Goal: Task Accomplishment & Management: Complete application form

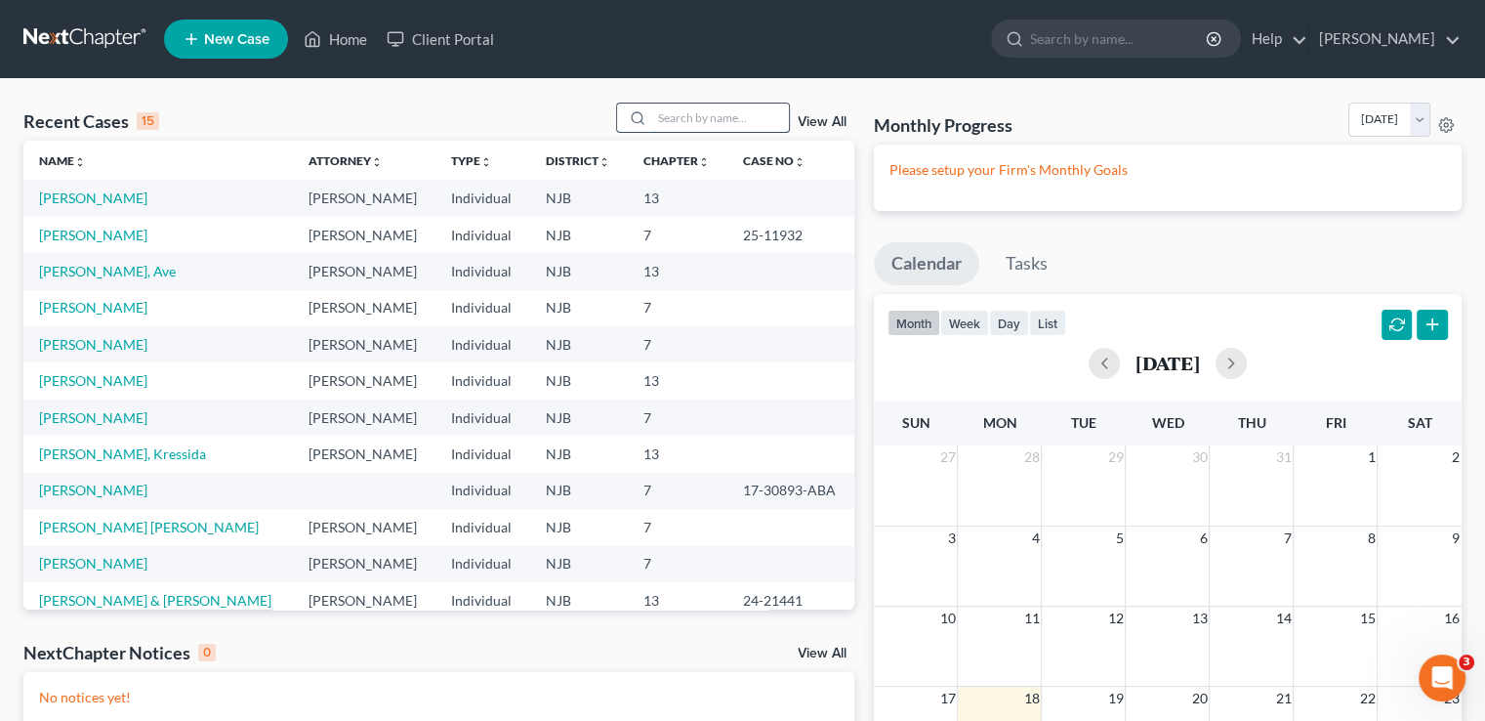
click at [719, 114] on input "search" at bounding box center [720, 118] width 137 height 28
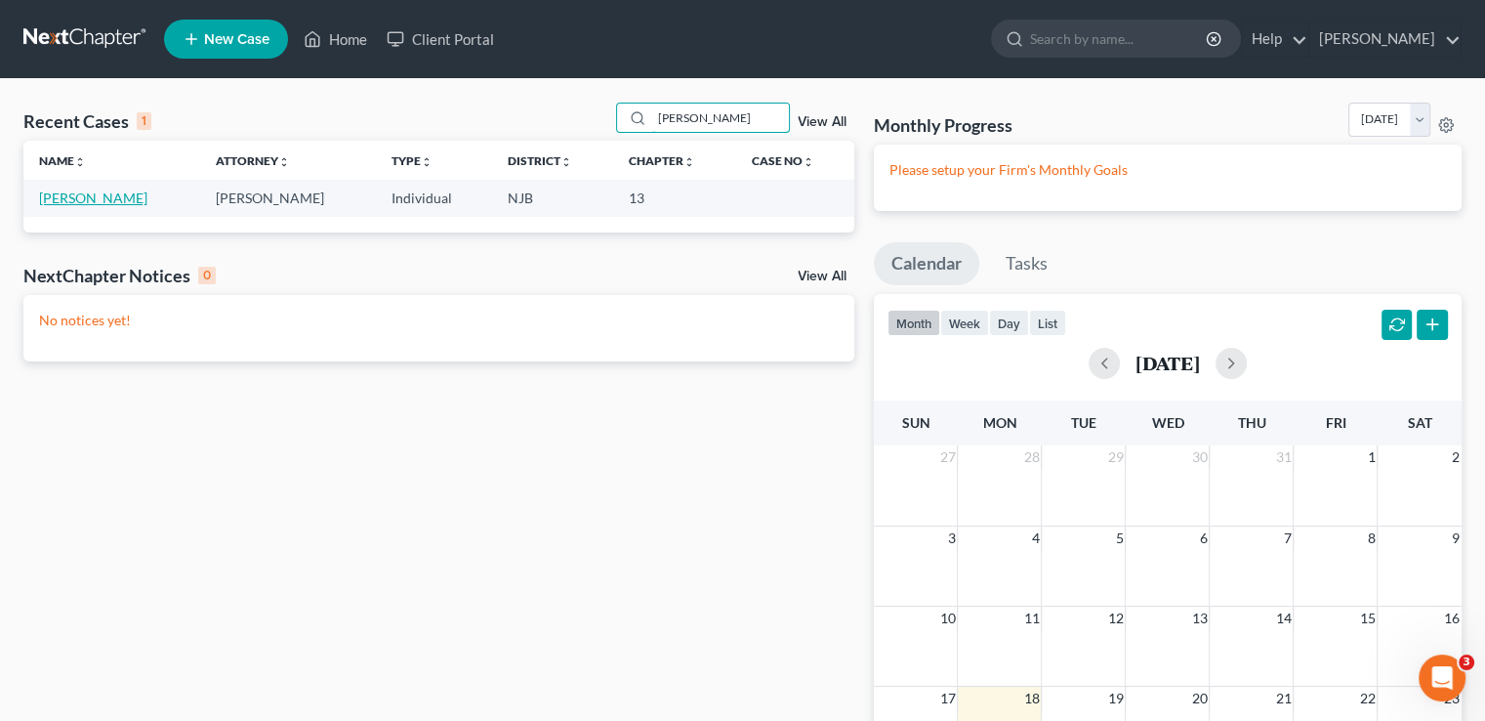
type input "[PERSON_NAME]"
click at [90, 201] on link "[PERSON_NAME]" at bounding box center [93, 197] width 108 height 17
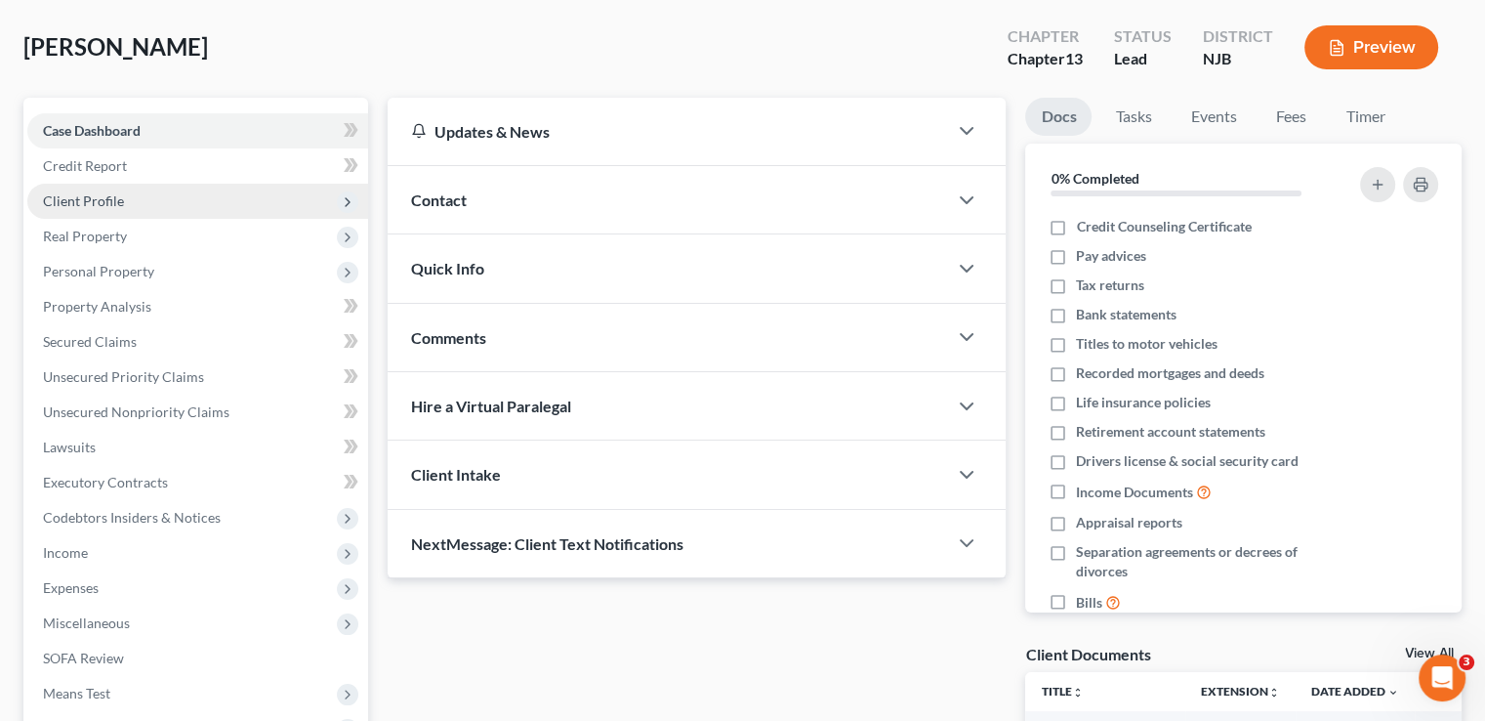
scroll to position [195, 0]
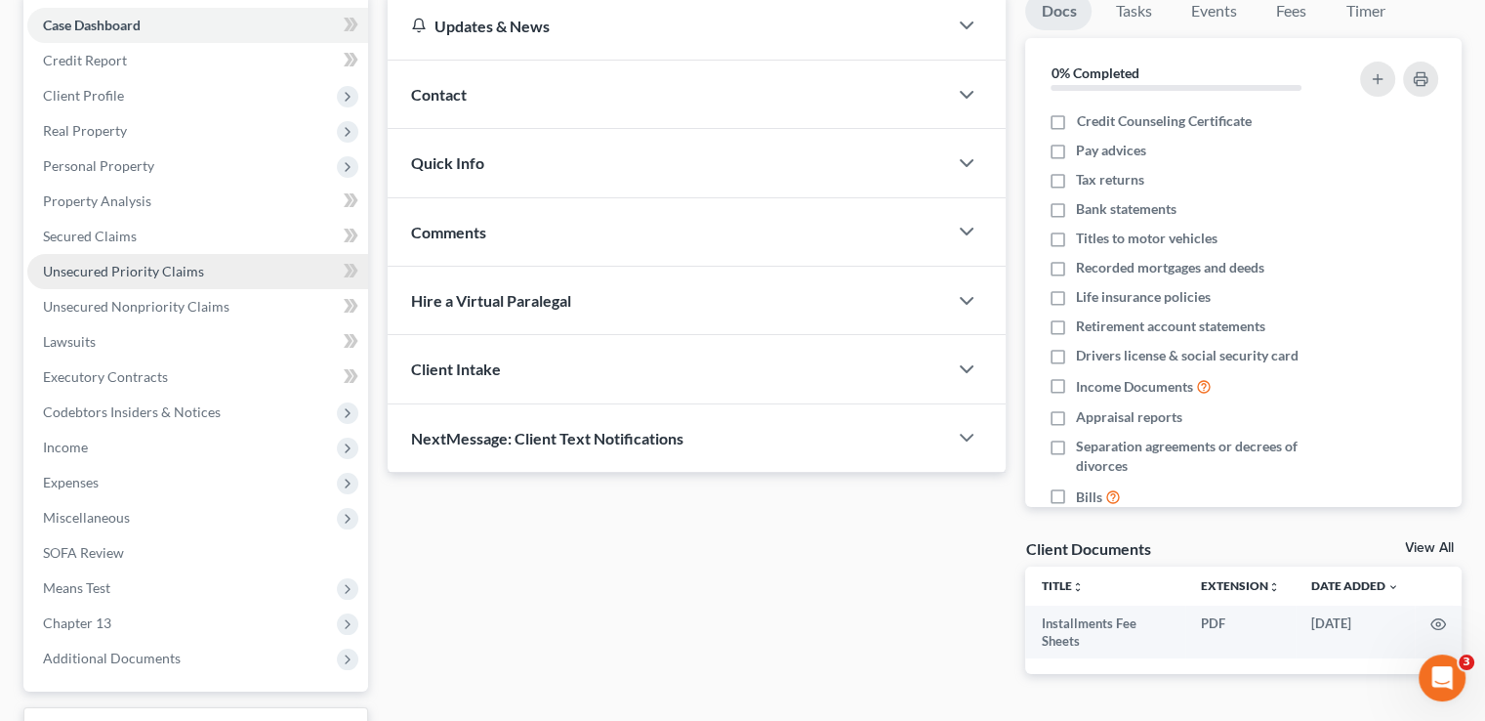
click at [163, 267] on span "Unsecured Priority Claims" at bounding box center [123, 271] width 161 height 17
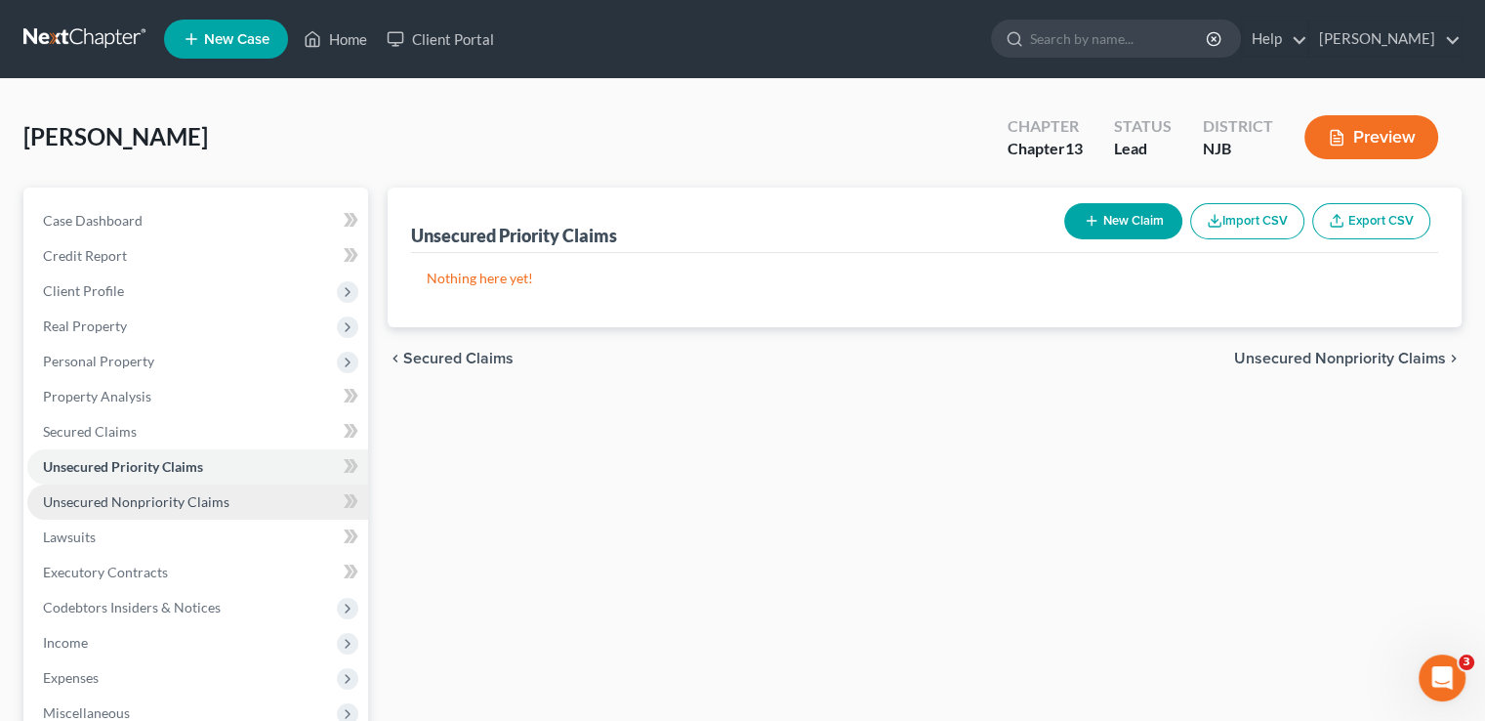
click at [188, 503] on span "Unsecured Nonpriority Claims" at bounding box center [136, 501] width 187 height 17
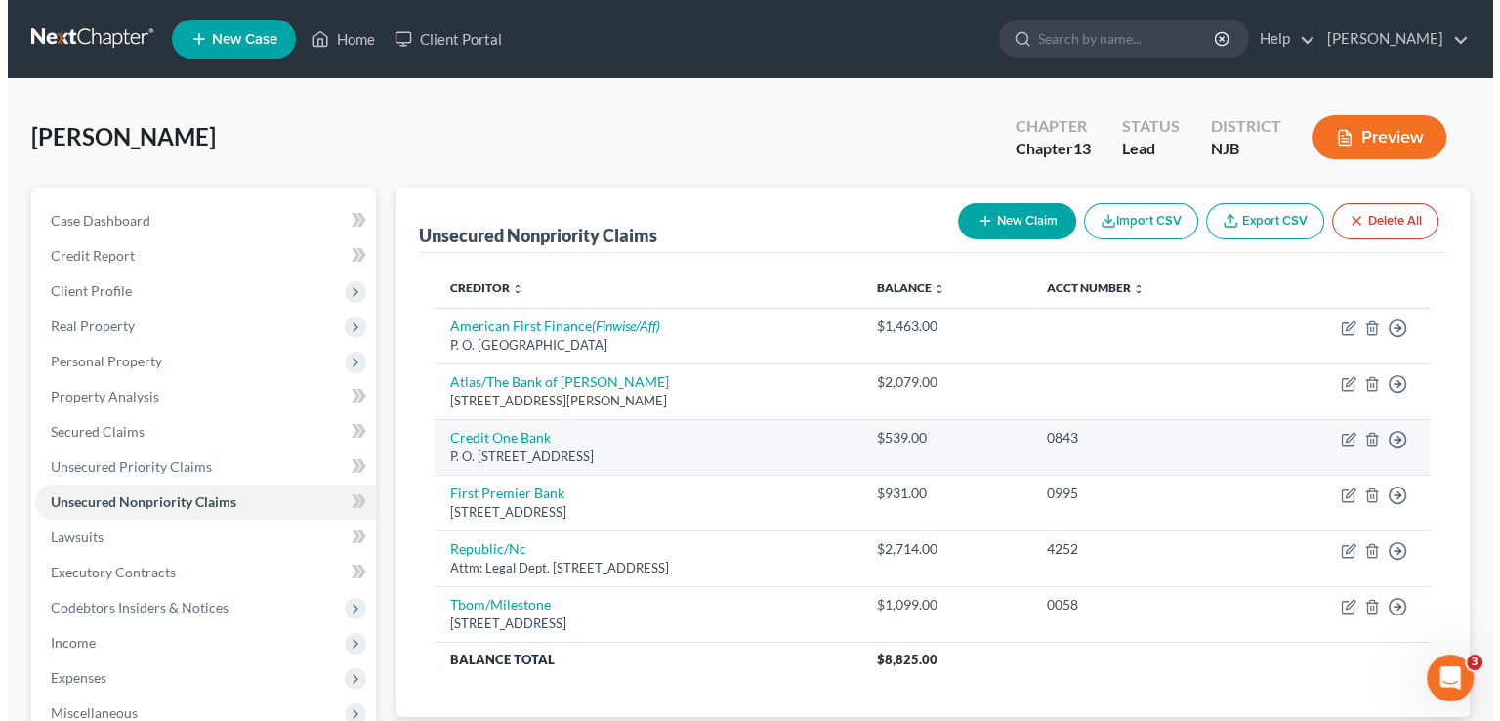
scroll to position [98, 0]
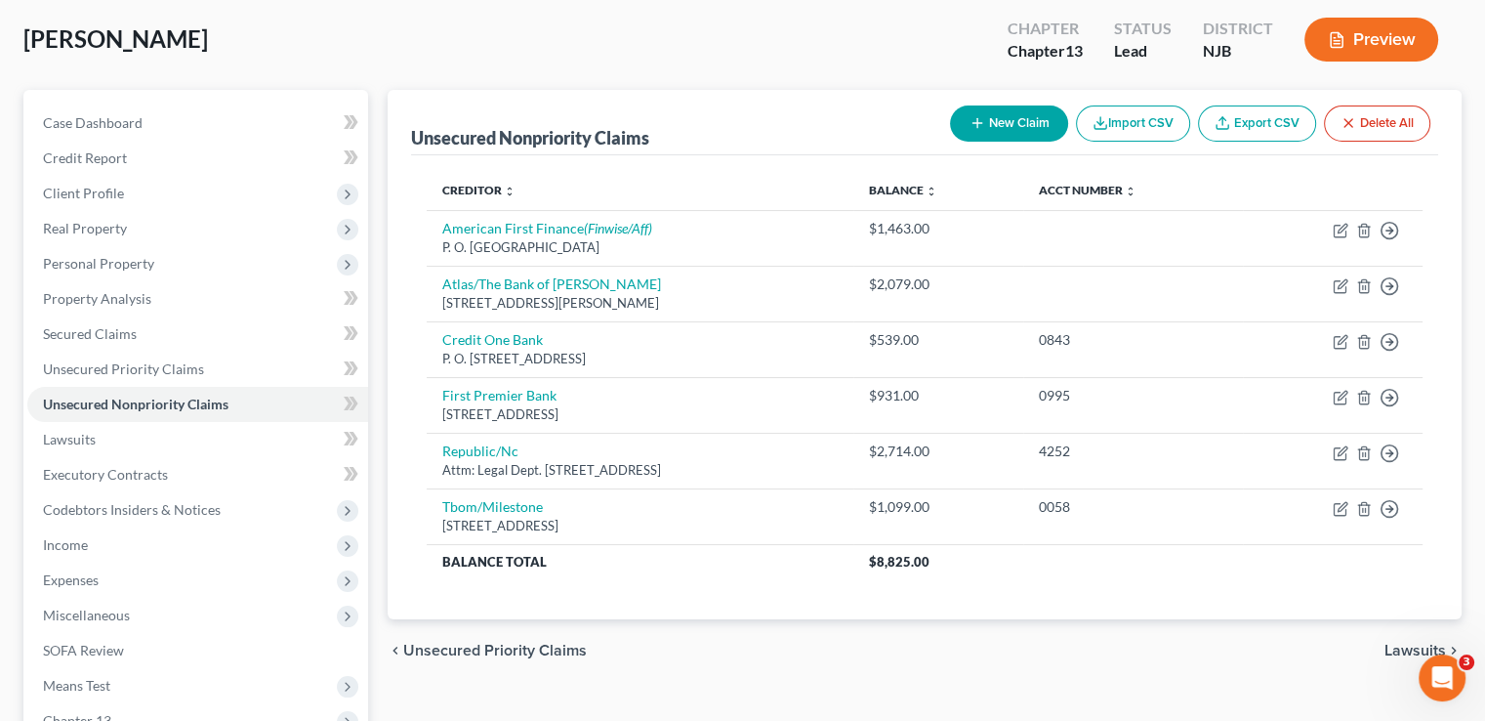
click at [1015, 114] on button "New Claim" at bounding box center [1009, 123] width 118 height 36
select select "0"
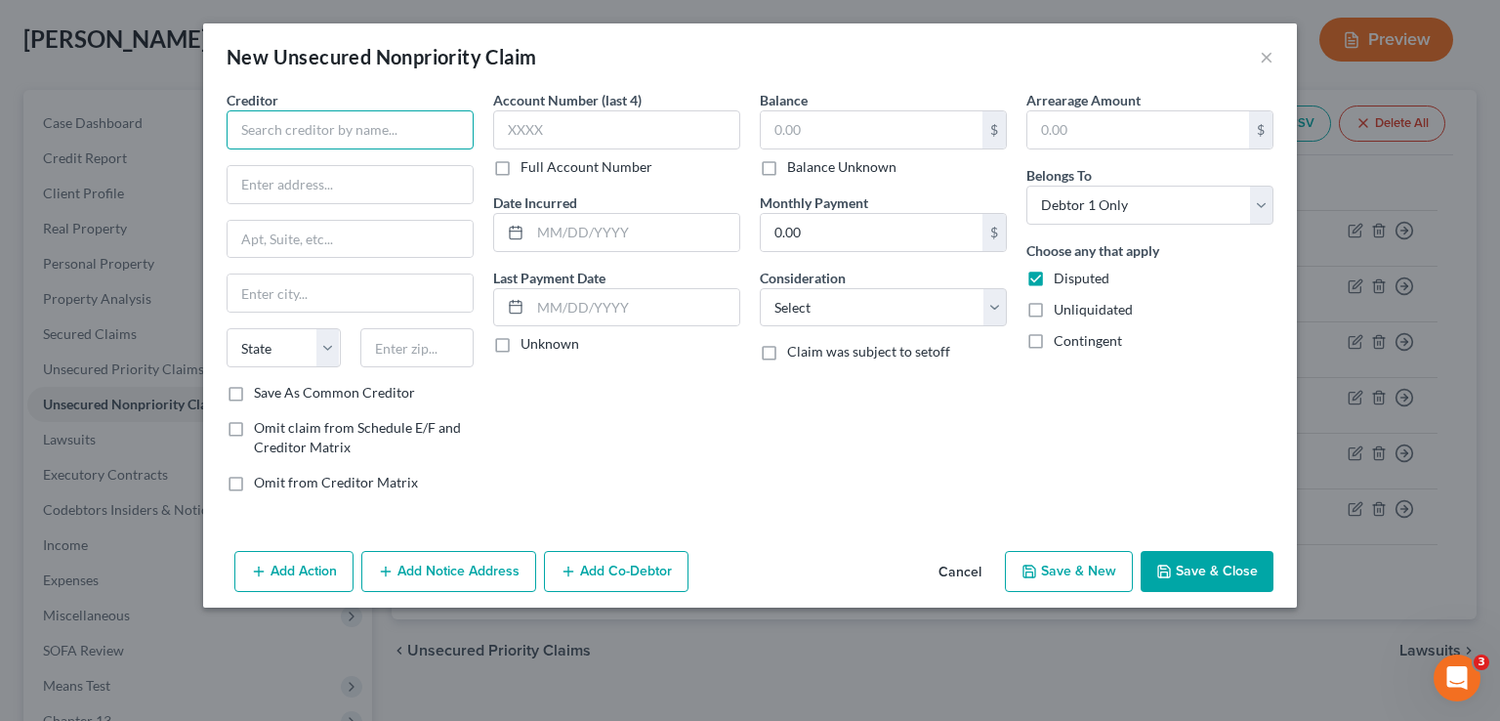
click at [386, 126] on input "text" at bounding box center [350, 129] width 247 height 39
type input "Sequium Customer Support"
click at [366, 185] on input "text" at bounding box center [350, 184] width 245 height 37
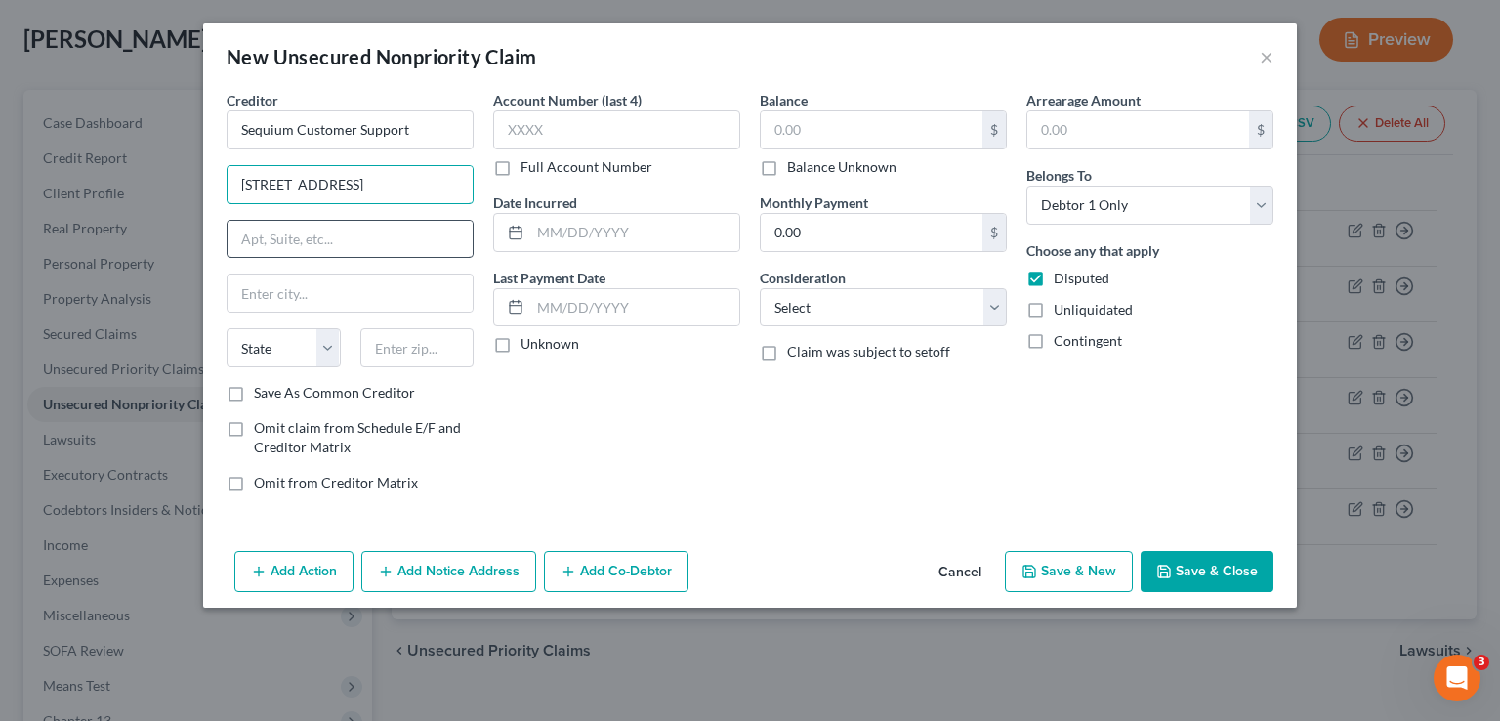
type input "[STREET_ADDRESS]"
click at [289, 235] on input "text" at bounding box center [350, 239] width 245 height 37
type input "Suite 200"
drag, startPoint x: 273, startPoint y: 267, endPoint x: 269, endPoint y: 281, distance: 15.4
click at [273, 267] on div "Creditor * Sequium Customer Support [STREET_ADDRESS][GEOGRAPHIC_DATA][US_STATE]…" at bounding box center [350, 236] width 247 height 293
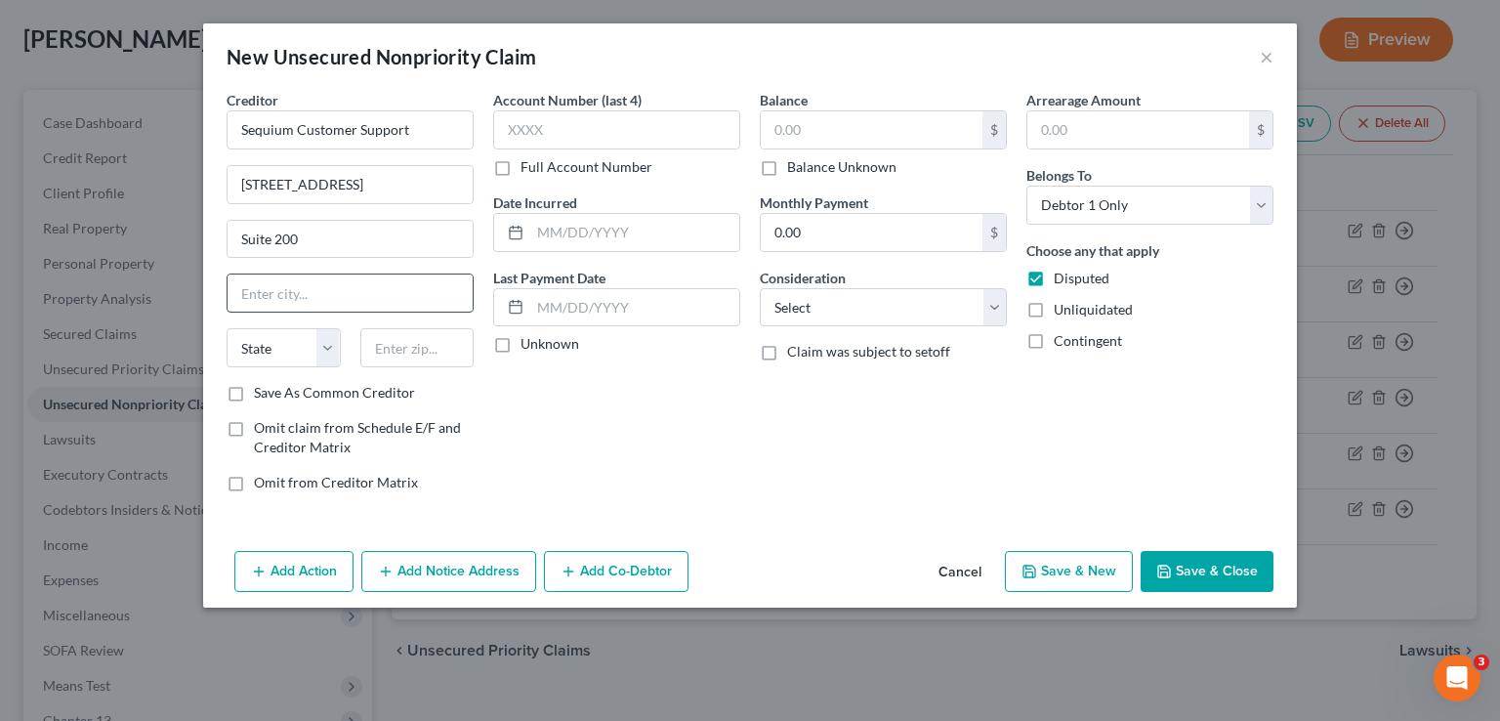
click at [268, 300] on input "text" at bounding box center [350, 292] width 245 height 37
type input "[GEOGRAPHIC_DATA]"
click at [271, 351] on select "State [US_STATE] AK AR AZ CA CO CT DE DC [GEOGRAPHIC_DATA] [GEOGRAPHIC_DATA] GU…" at bounding box center [284, 347] width 114 height 39
select select "10"
click at [227, 328] on select "State [US_STATE] AK AR AZ CA CO CT DE DC [GEOGRAPHIC_DATA] [GEOGRAPHIC_DATA] GU…" at bounding box center [284, 347] width 114 height 39
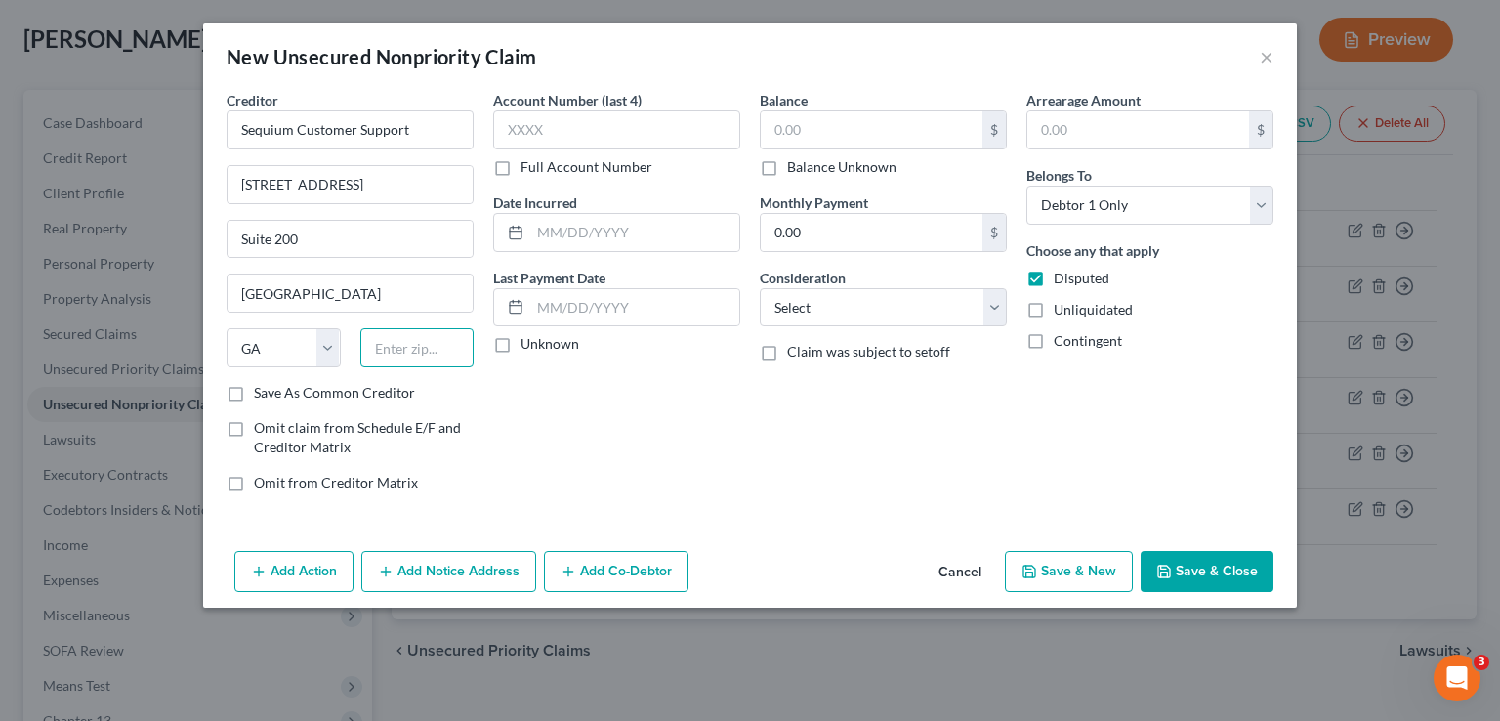
click at [397, 336] on input "text" at bounding box center [417, 347] width 114 height 39
type input "30339"
click at [551, 134] on input "text" at bounding box center [616, 129] width 247 height 39
type input "6903"
click at [521, 340] on label "Unknown" at bounding box center [550, 344] width 59 height 20
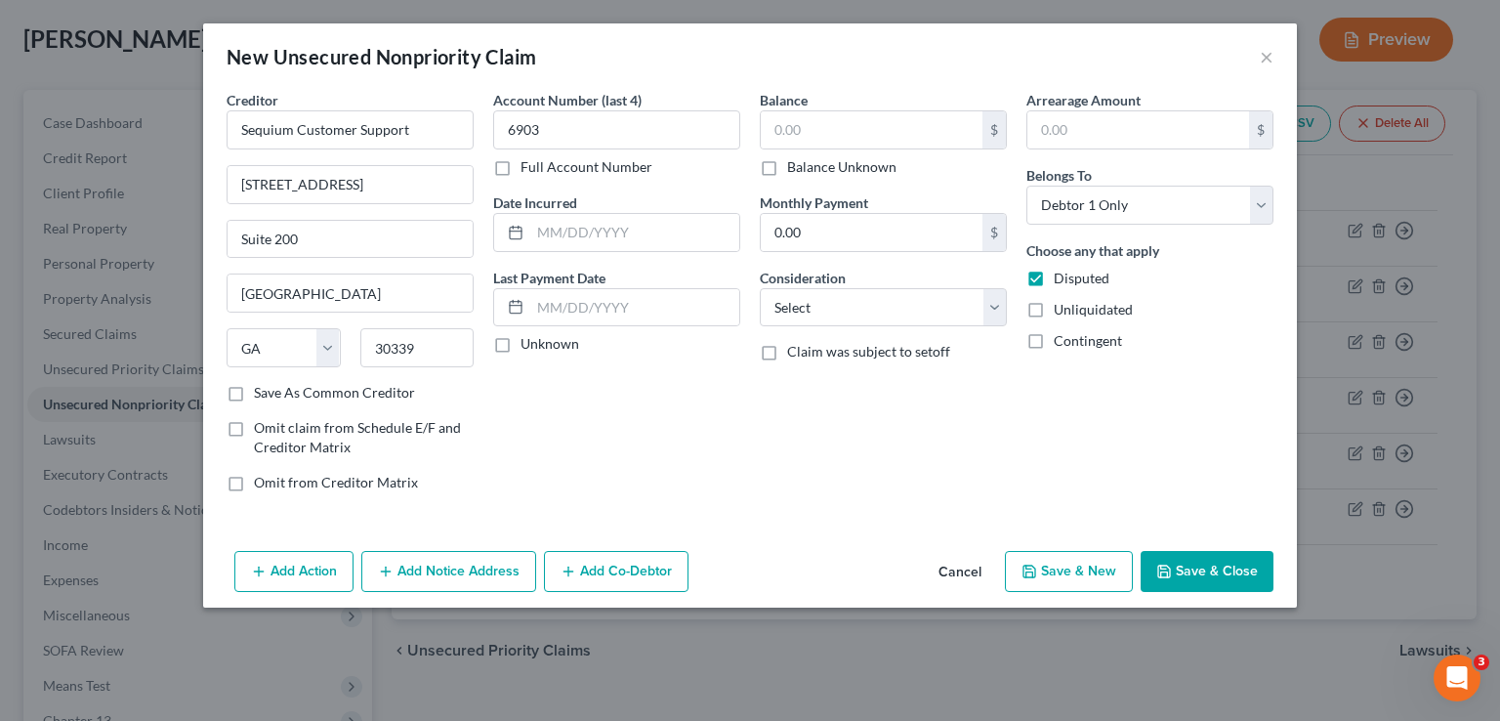
click at [528, 340] on input "Unknown" at bounding box center [534, 340] width 13 height 13
checkbox input "true"
click at [916, 136] on input "text" at bounding box center [872, 129] width 222 height 37
type input "2"
type input "8,125.00"
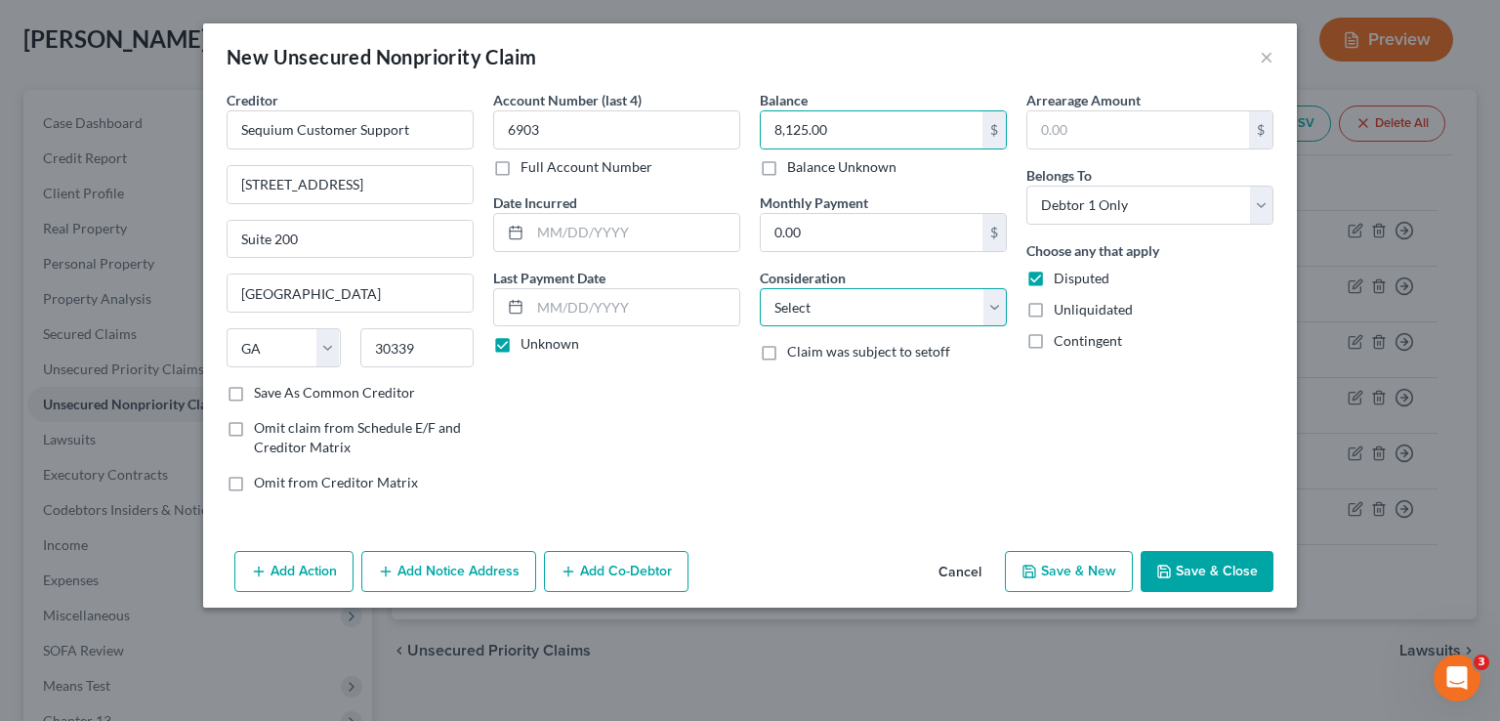
click at [853, 311] on select "Select Cable / Satellite Services Collection Agency Credit Card Debt Debt Couns…" at bounding box center [883, 307] width 247 height 39
select select "10"
click at [760, 288] on select "Select Cable / Satellite Services Collection Agency Credit Card Debt Debt Couns…" at bounding box center [883, 307] width 247 height 39
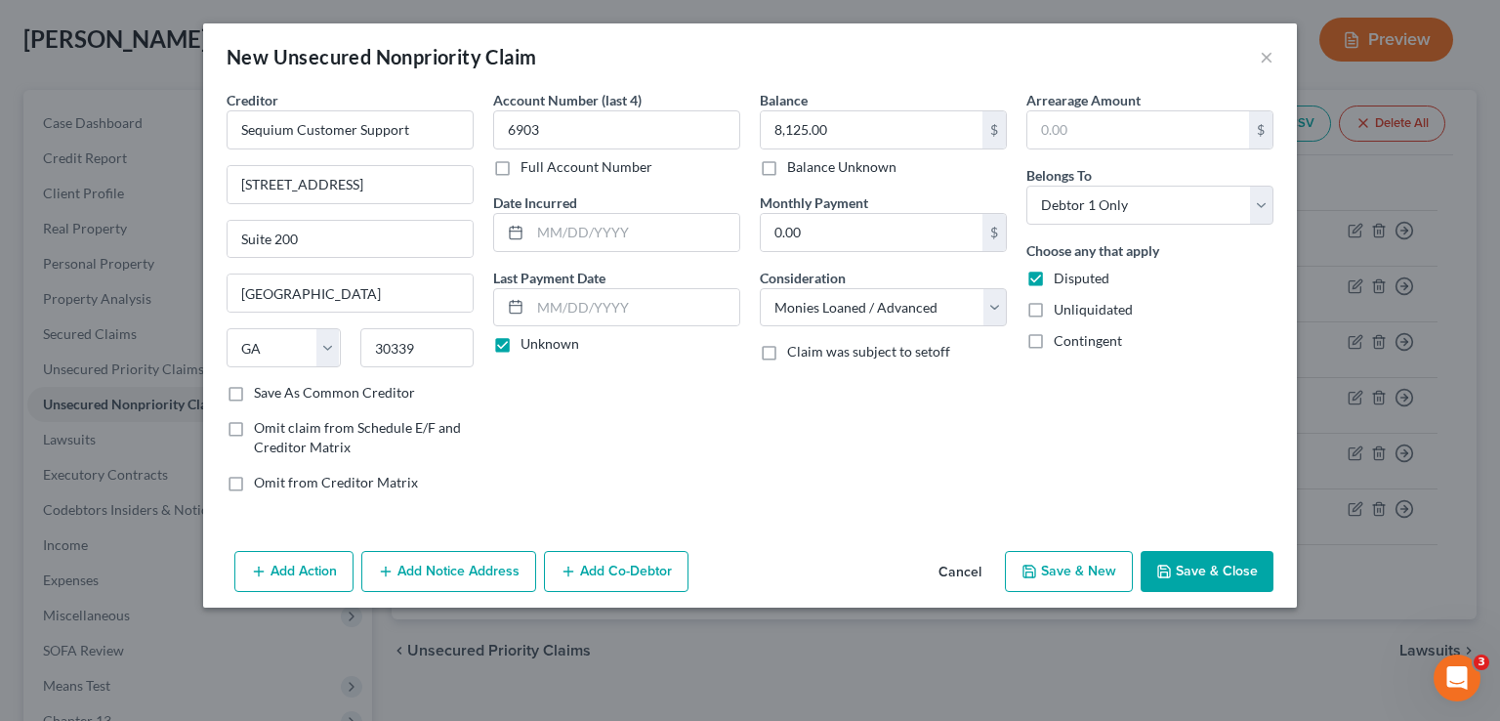
click at [398, 563] on button "Add Notice Address" at bounding box center [448, 571] width 175 height 41
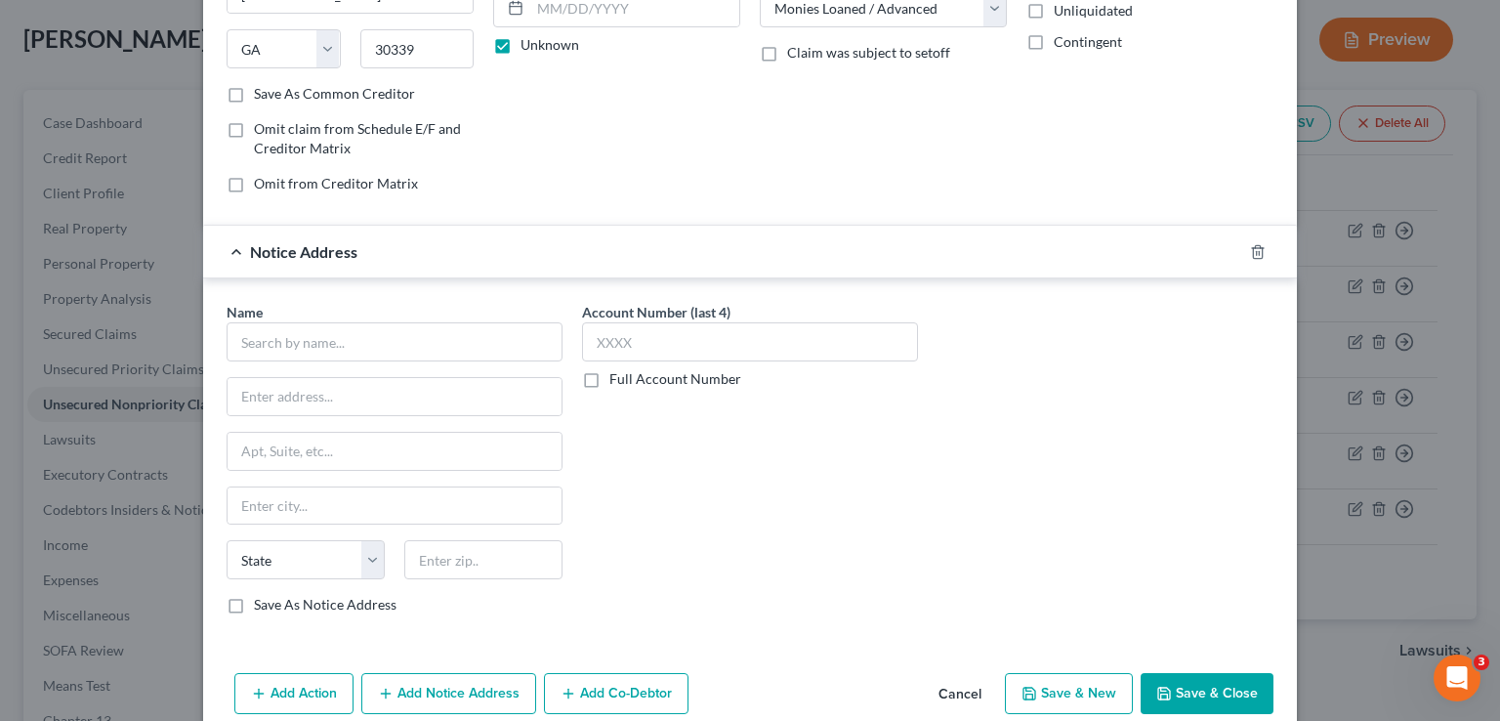
scroll to position [327, 0]
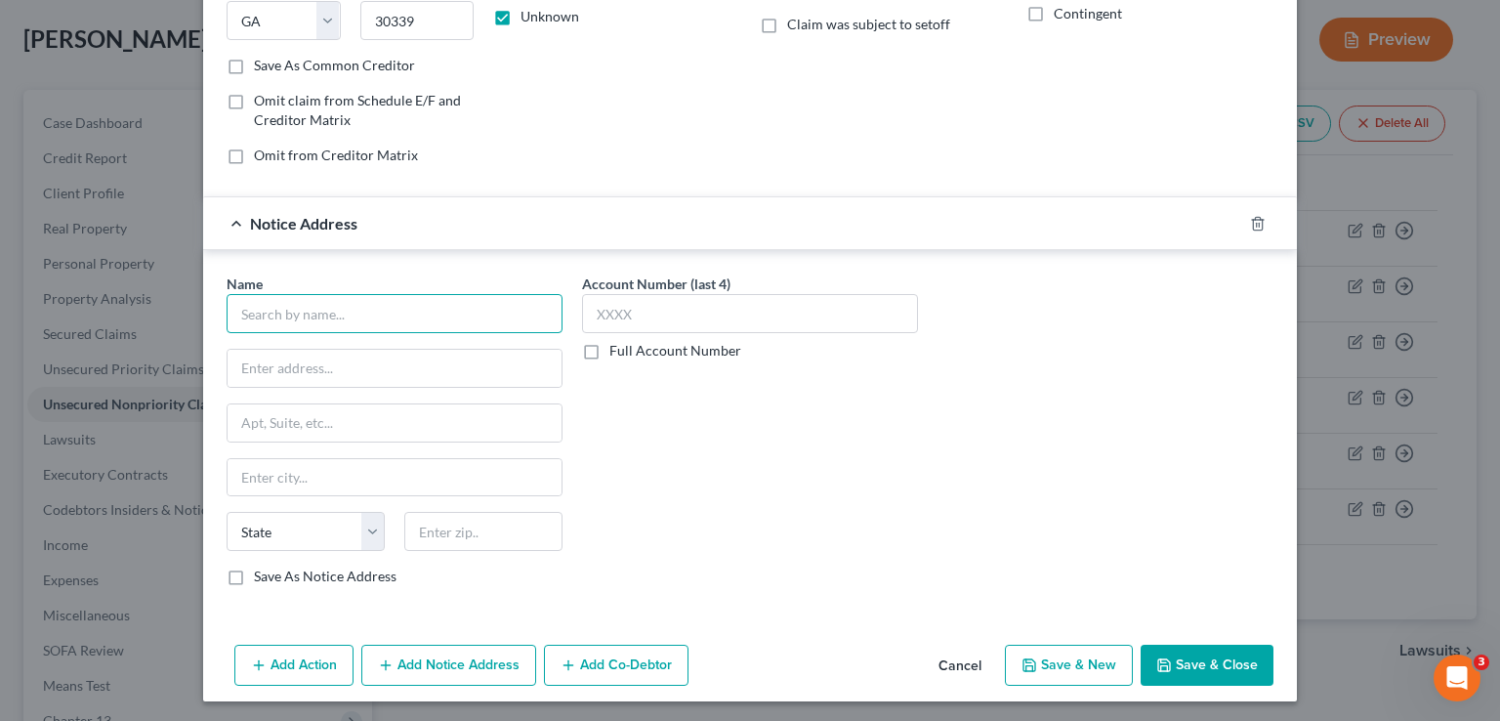
click at [330, 325] on input "text" at bounding box center [395, 313] width 336 height 39
type input "S"
click at [266, 380] on input "text" at bounding box center [395, 368] width 334 height 37
paste input "2504 Build America Dr"
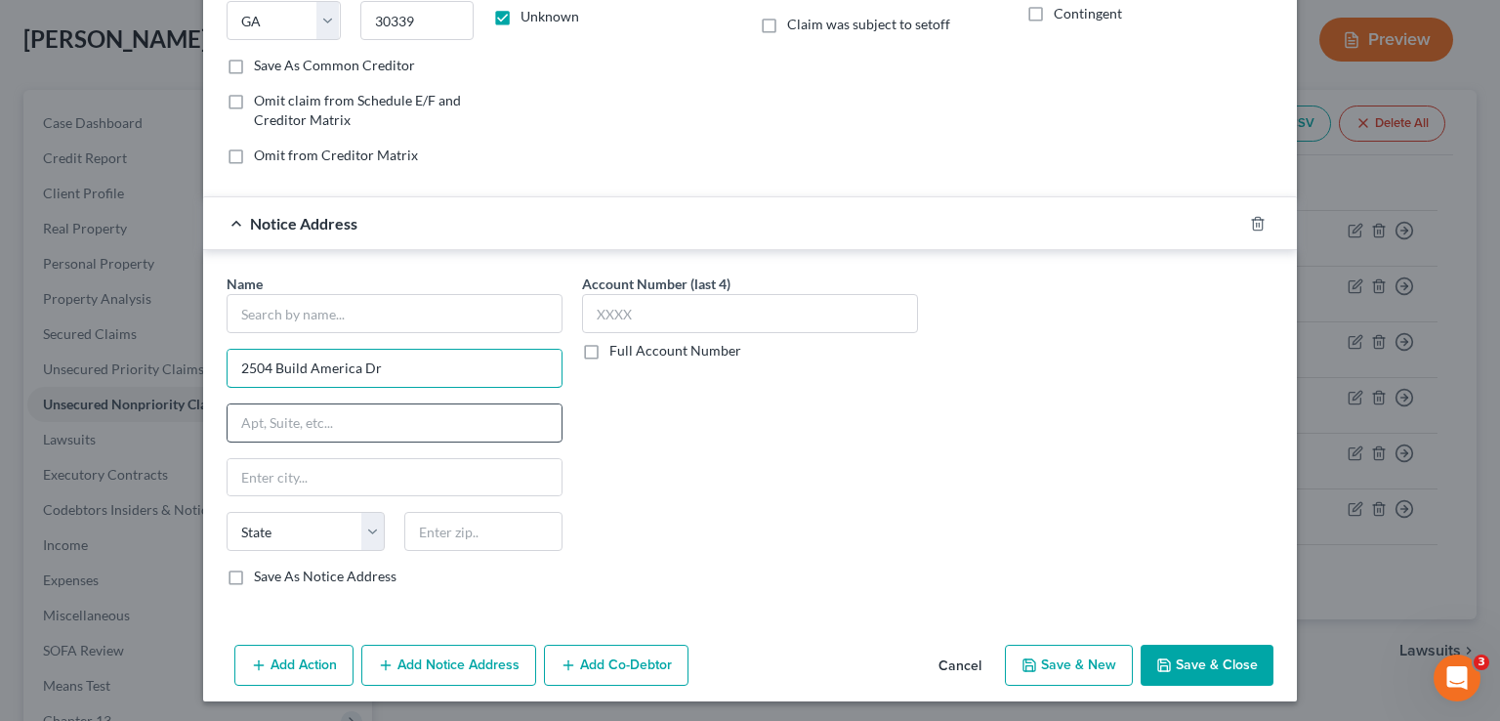
type input "2504 Build America Dr"
click at [301, 407] on input "text" at bounding box center [395, 422] width 334 height 37
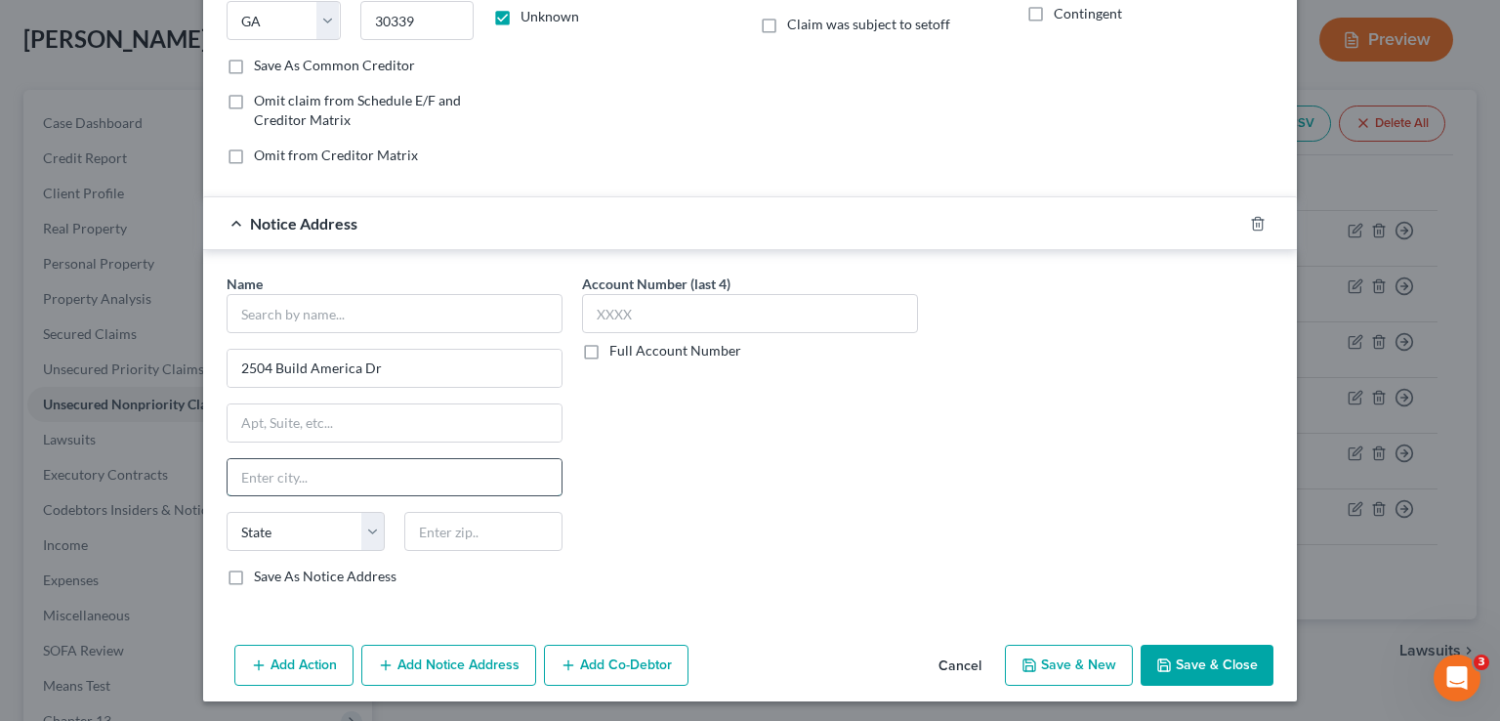
click at [271, 477] on input "text" at bounding box center [395, 477] width 334 height 37
type input "Hampton"
click at [326, 521] on select "State [US_STATE] AK AR AZ CA CO CT DE DC [GEOGRAPHIC_DATA] [GEOGRAPHIC_DATA] GU…" at bounding box center [306, 531] width 158 height 39
select select "48"
click at [227, 512] on select "State [US_STATE] AK AR AZ CA CO CT DE DC [GEOGRAPHIC_DATA] [GEOGRAPHIC_DATA] GU…" at bounding box center [306, 531] width 158 height 39
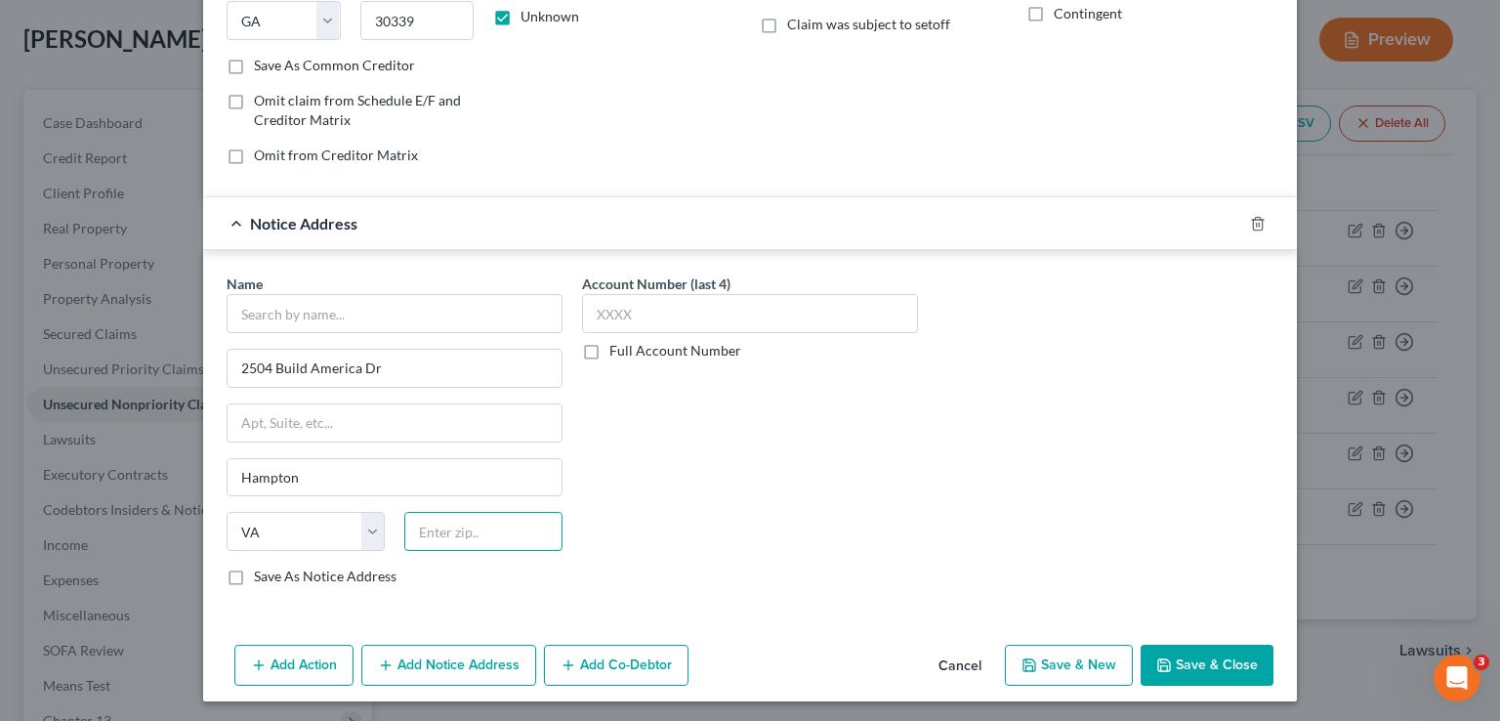
click at [440, 536] on input "text" at bounding box center [483, 531] width 158 height 39
type input "23666"
click at [369, 306] on input "text" at bounding box center [395, 313] width 336 height 39
paste input "Special Financing Company, LLC"
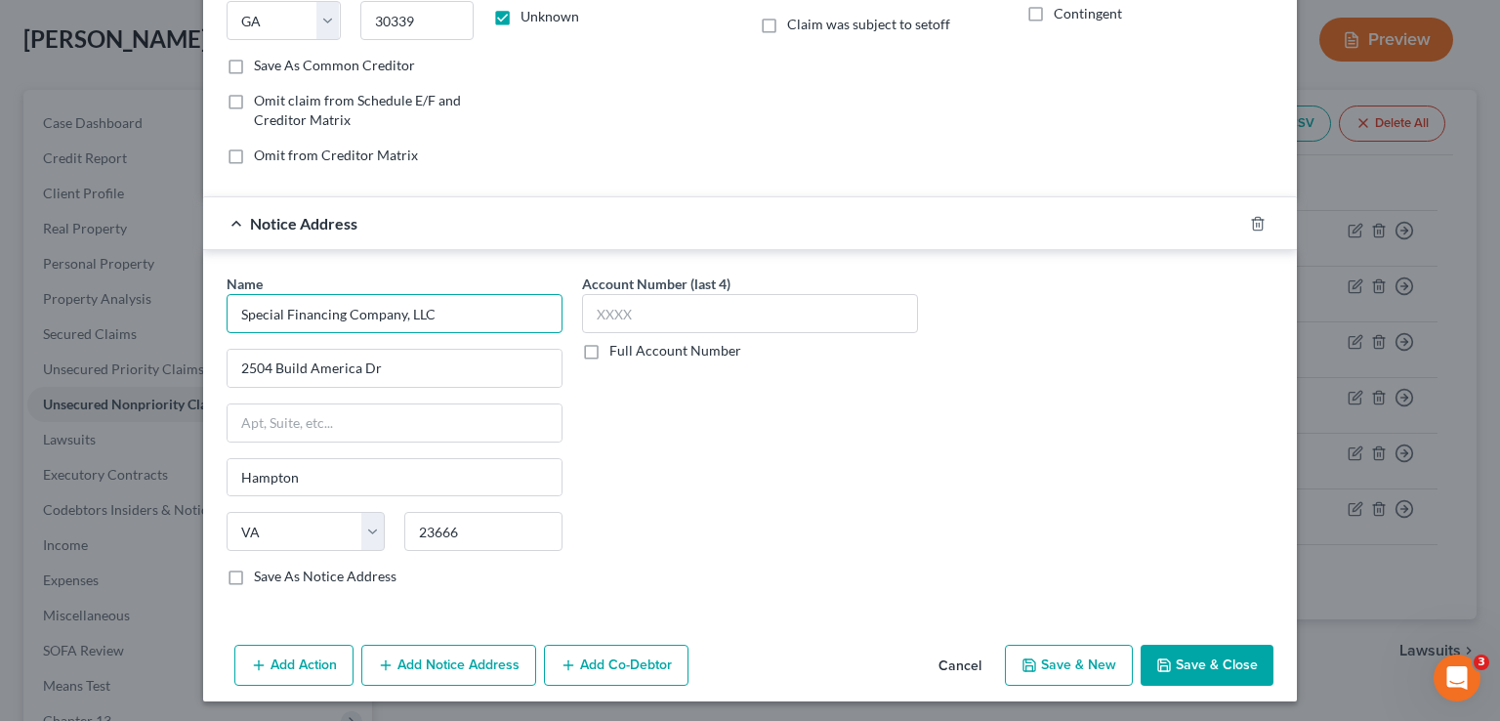
type input "Special Financing Company, LLC"
click at [620, 334] on div "Account Number (last 4) Full Account Number" at bounding box center [750, 316] width 336 height 87
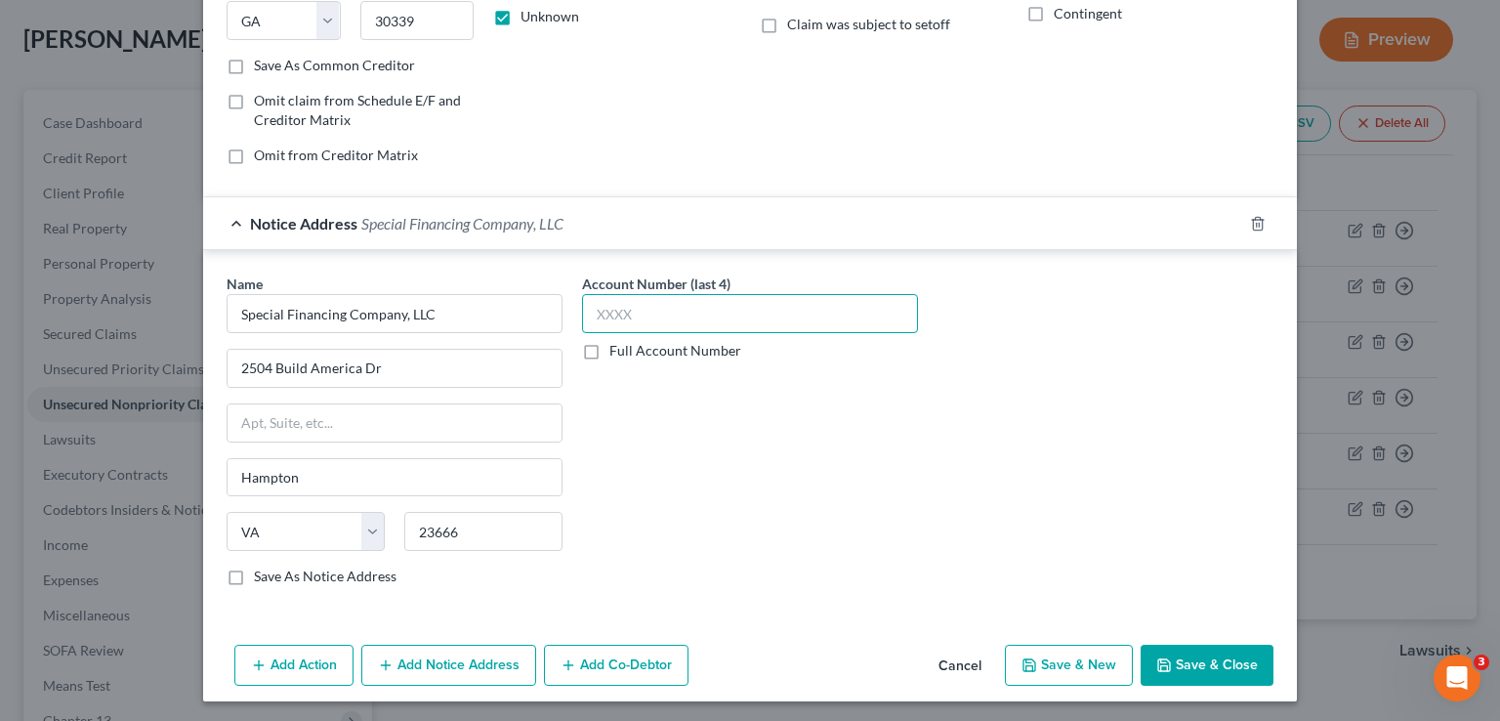
click at [616, 324] on input "text" at bounding box center [750, 313] width 336 height 39
type input "6903"
click at [1215, 654] on button "Save & Close" at bounding box center [1207, 665] width 133 height 41
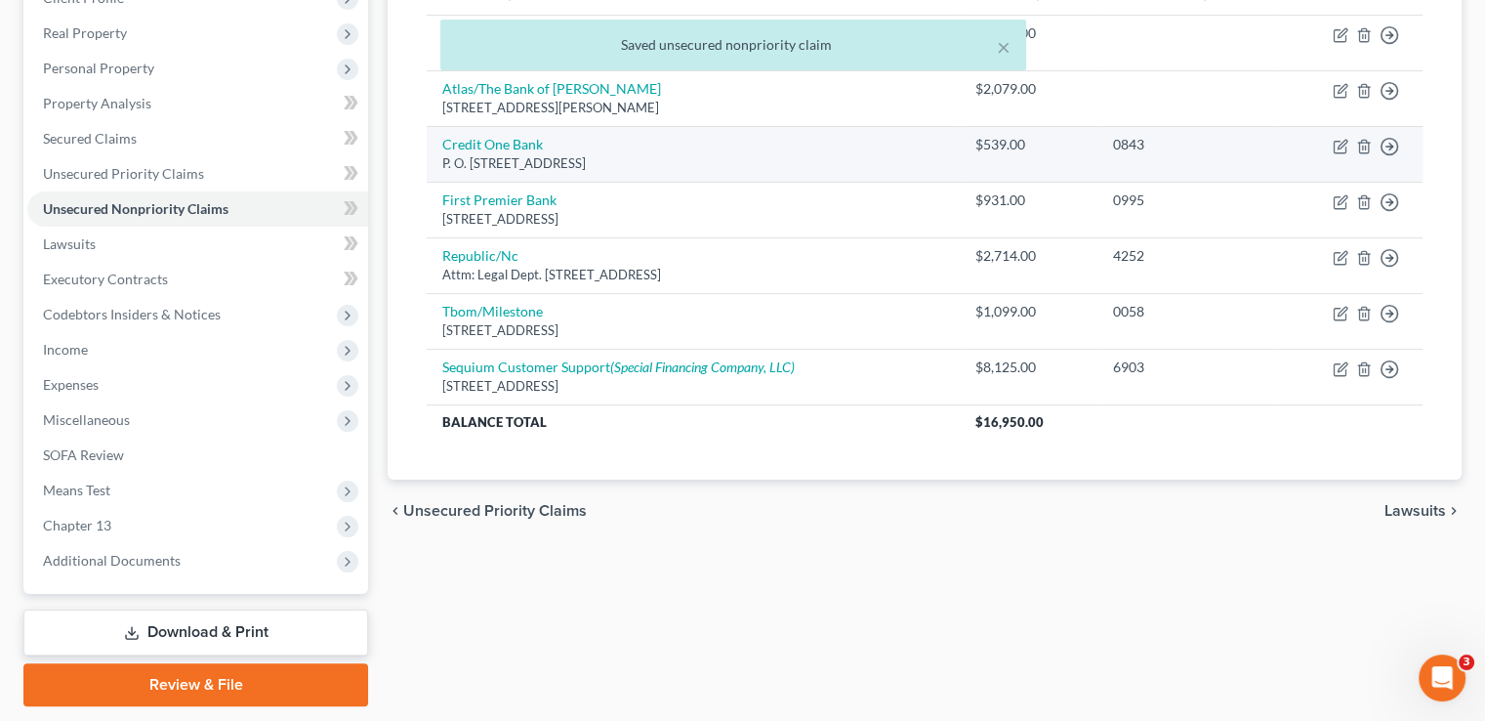
scroll to position [0, 0]
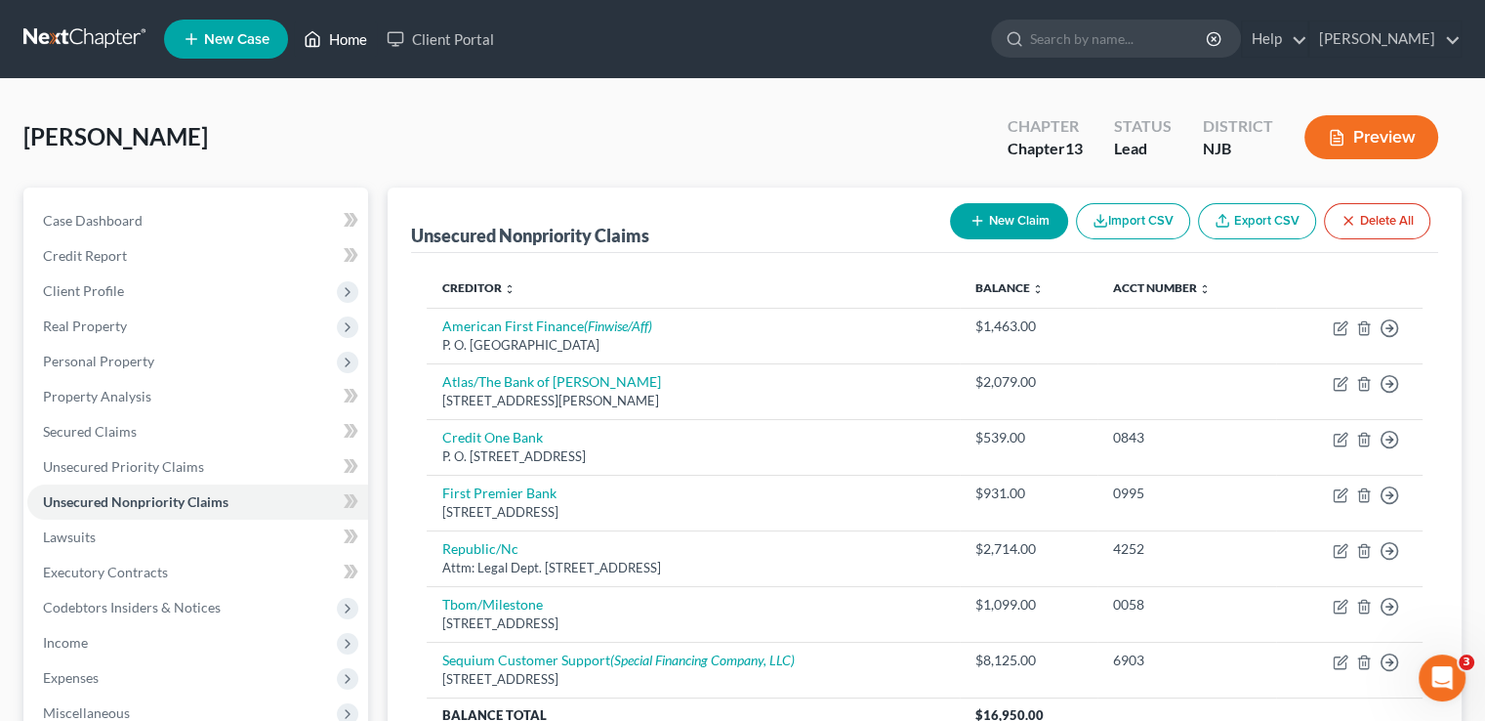
click at [341, 45] on link "Home" at bounding box center [335, 38] width 83 height 35
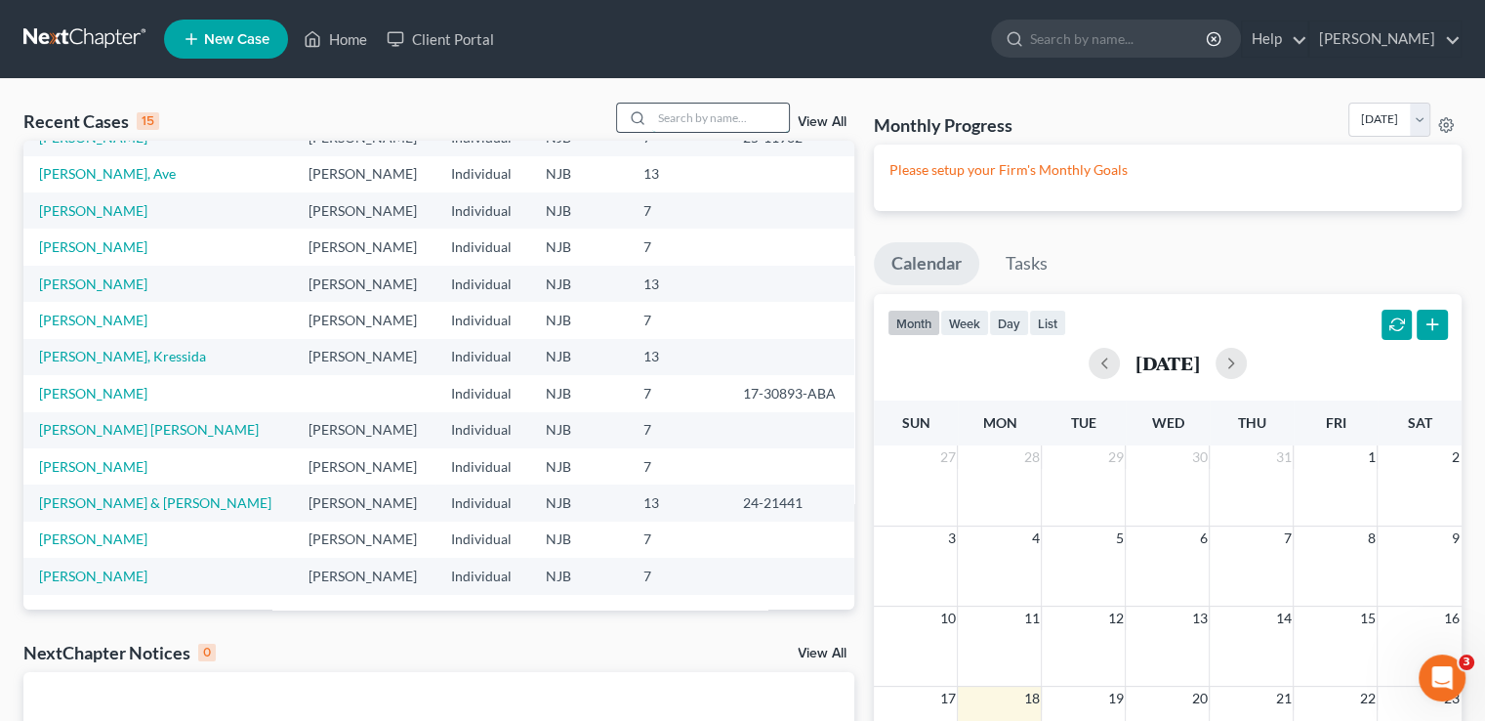
click at [652, 119] on input "search" at bounding box center [720, 118] width 137 height 28
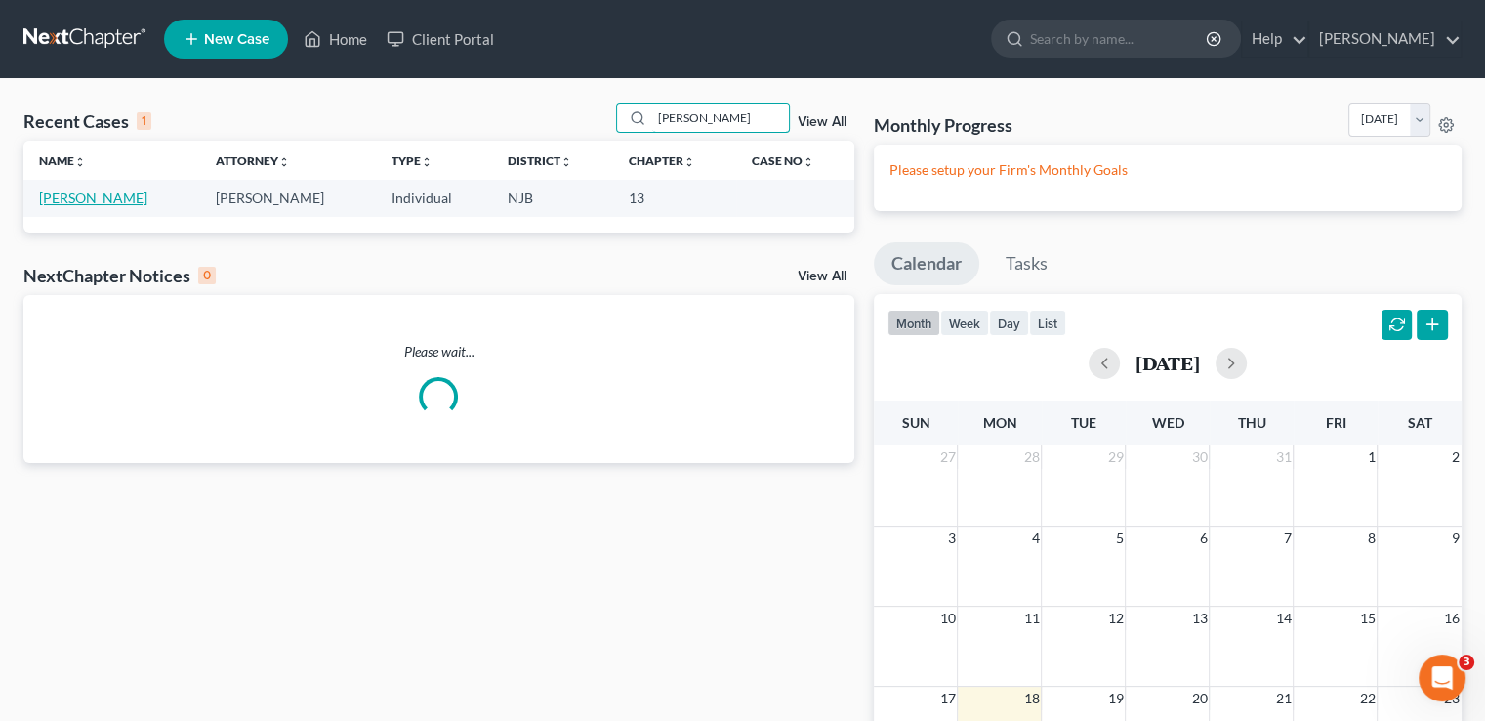
type input "[PERSON_NAME]"
click at [92, 196] on link "[PERSON_NAME]" at bounding box center [93, 197] width 108 height 17
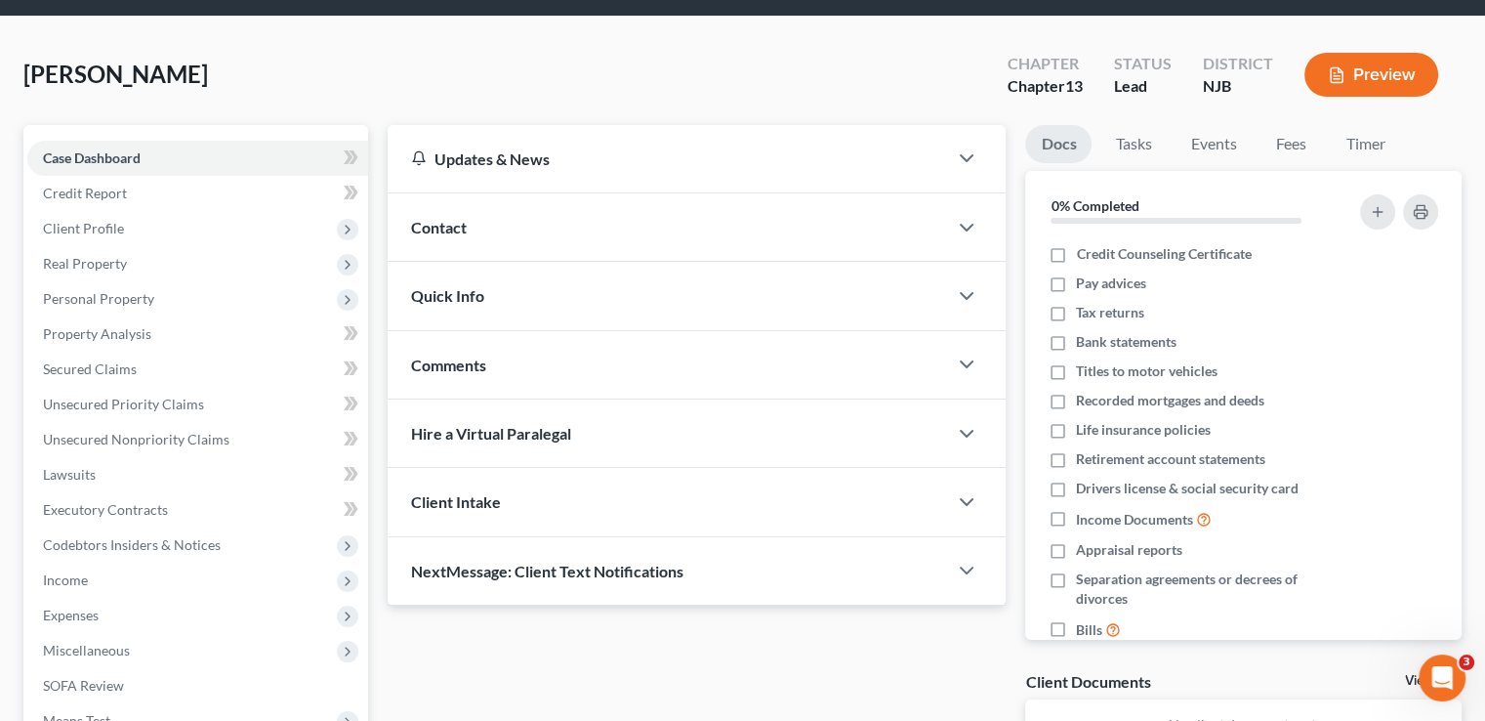
scroll to position [98, 0]
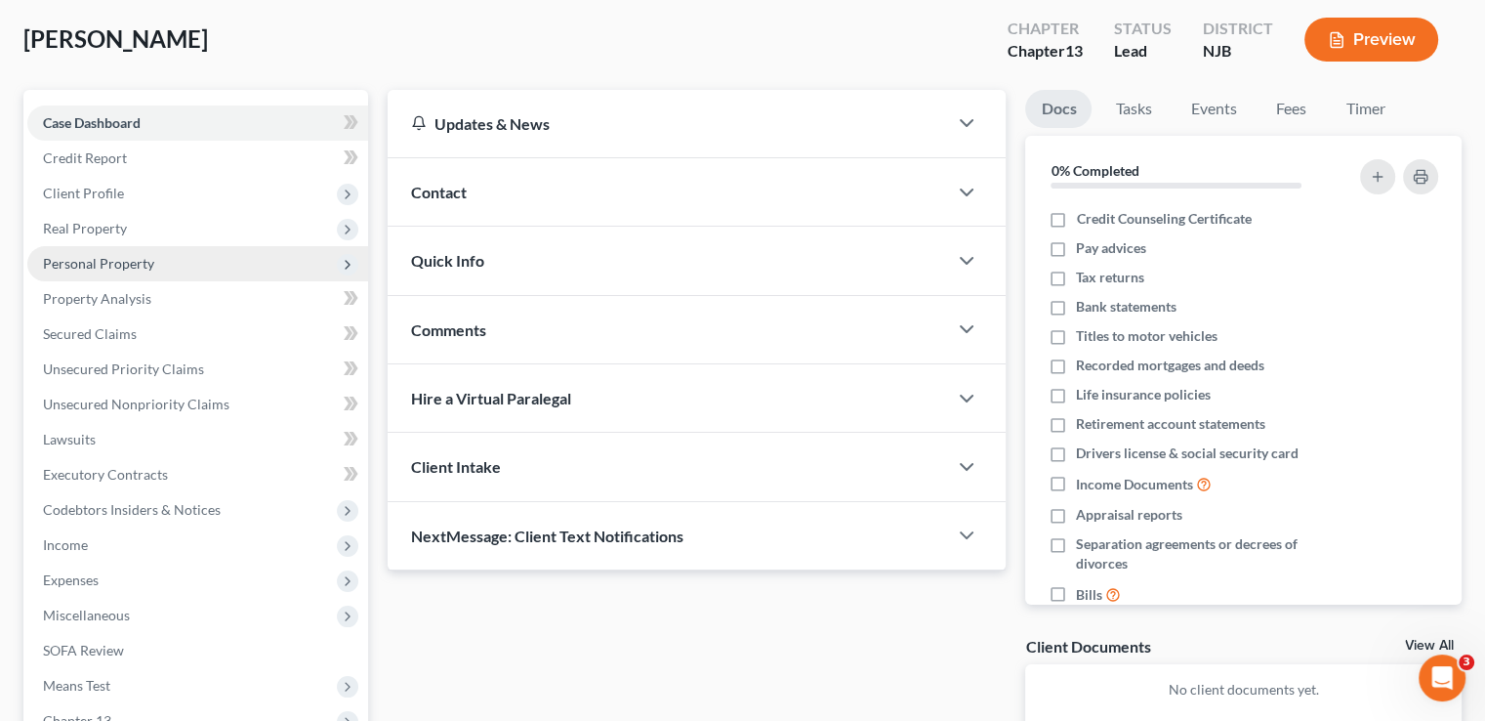
click at [94, 267] on span "Personal Property" at bounding box center [98, 263] width 111 height 17
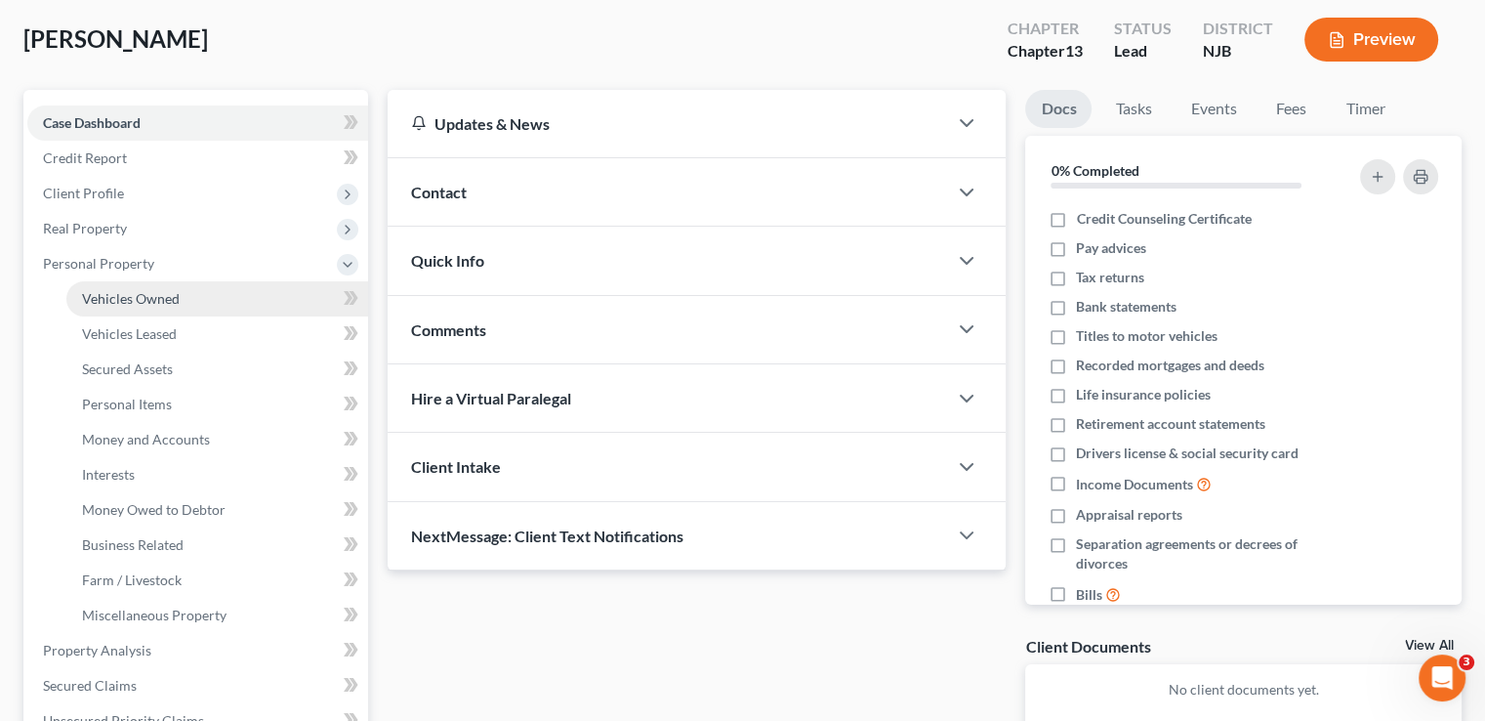
click at [102, 294] on span "Vehicles Owned" at bounding box center [131, 298] width 98 height 17
